Goal: Navigation & Orientation: Find specific page/section

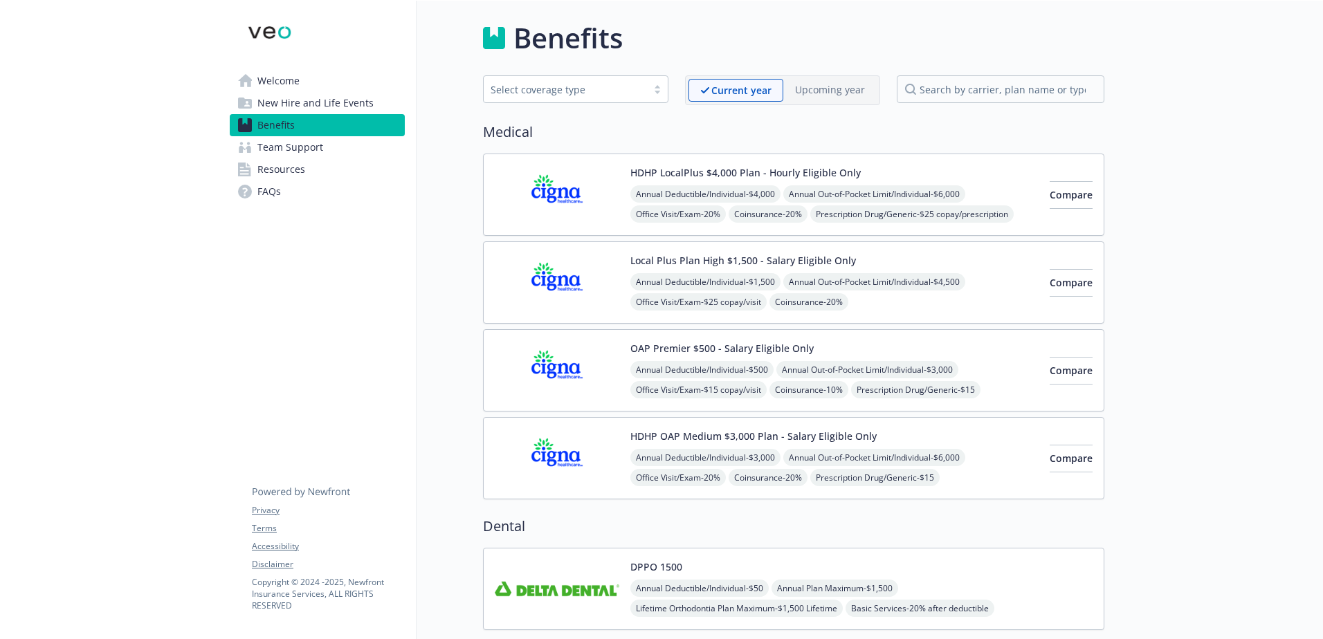
scroll to position [1807, 0]
